Goal: Book appointment/travel/reservation

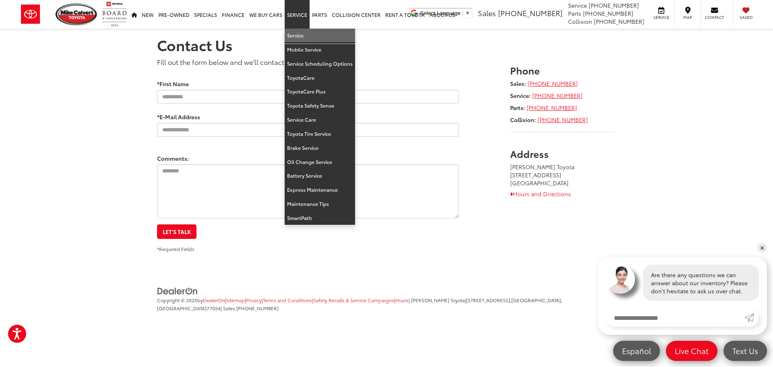
click at [299, 32] on link "Service" at bounding box center [320, 36] width 70 height 14
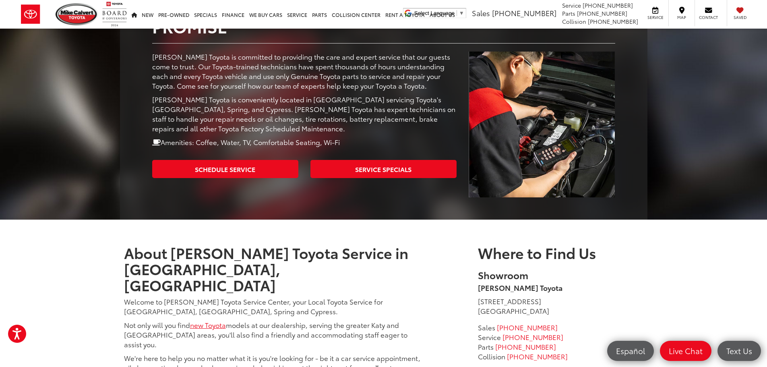
scroll to position [201, 0]
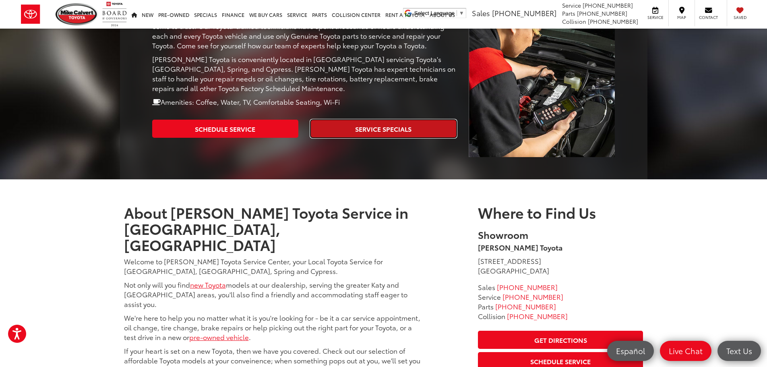
click at [381, 120] on link "Service Specials" at bounding box center [383, 129] width 146 height 18
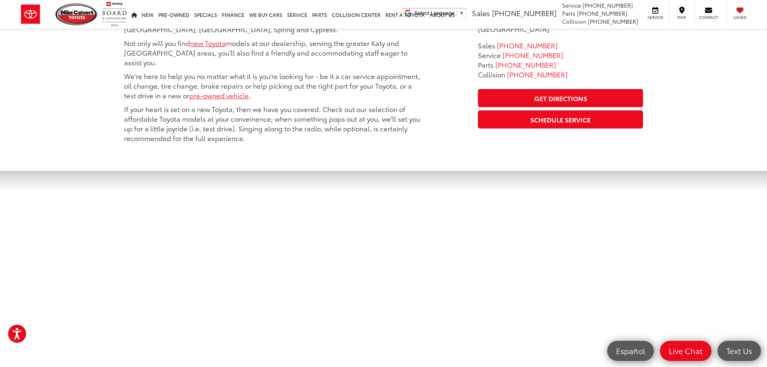
scroll to position [161, 0]
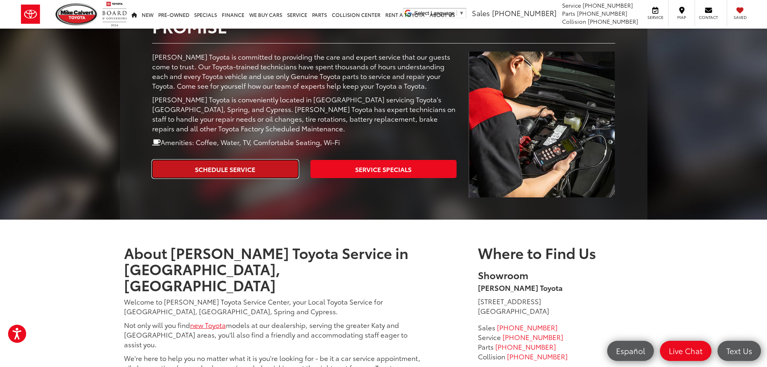
click at [222, 160] on link "Schedule Service" at bounding box center [225, 169] width 146 height 18
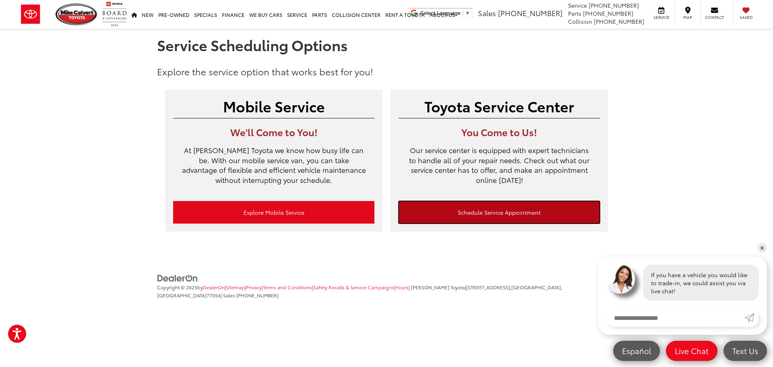
click at [455, 205] on link "Schedule Service Appointment" at bounding box center [499, 212] width 201 height 23
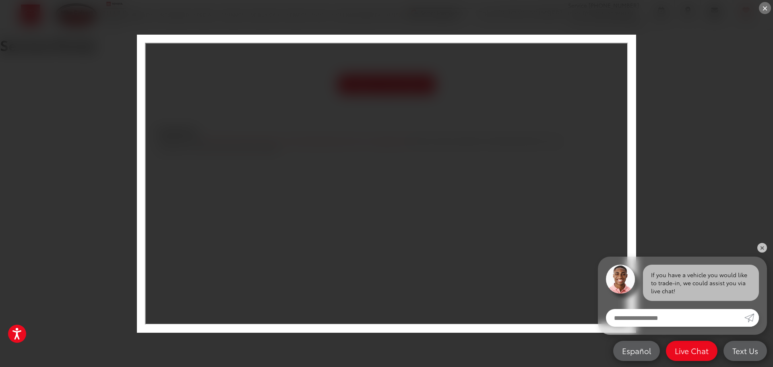
drag, startPoint x: 761, startPoint y: 10, endPoint x: 694, endPoint y: 122, distance: 130.9
click at [717, 87] on div "×" at bounding box center [386, 183] width 773 height 367
